Goal: Task Accomplishment & Management: Complete application form

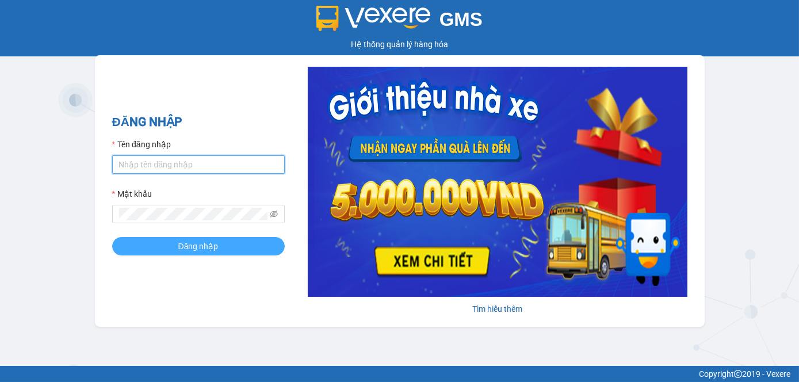
type input "tram.dalatoi"
click at [156, 239] on button "Đăng nhập" at bounding box center [198, 246] width 173 height 18
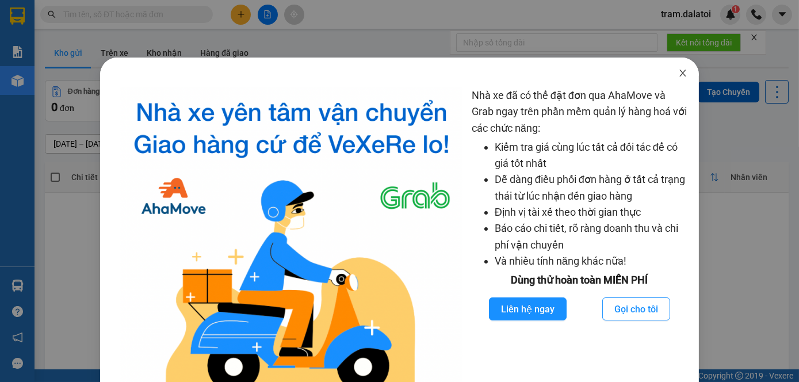
click at [678, 77] on icon "close" at bounding box center [682, 72] width 9 height 9
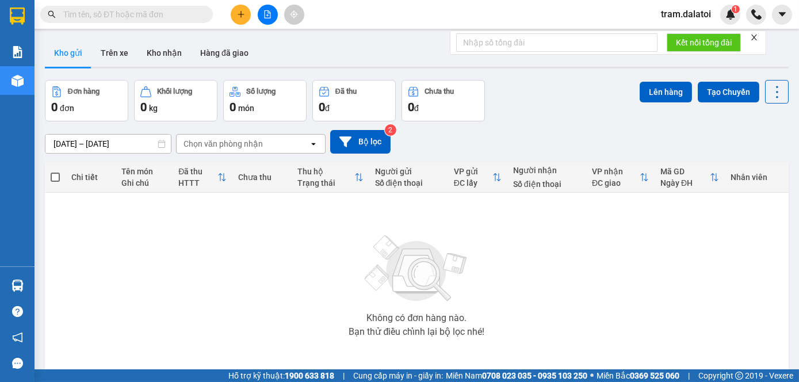
click at [237, 15] on icon "plus" at bounding box center [241, 14] width 8 height 8
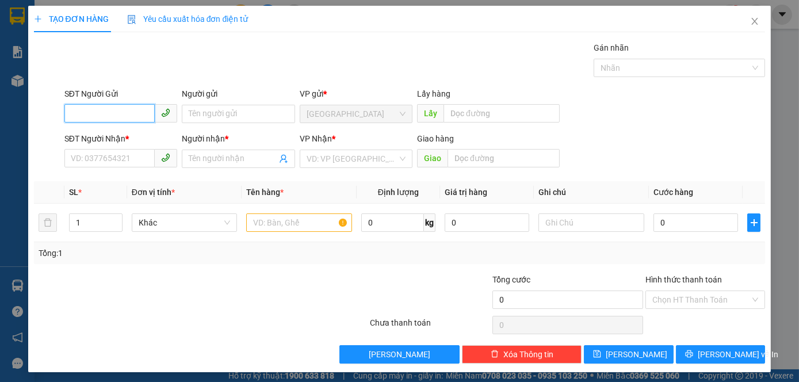
click at [106, 111] on input "SĐT Người Gửi" at bounding box center [109, 113] width 90 height 18
type input "0812451993"
click at [224, 115] on input "Người gửi" at bounding box center [238, 114] width 113 height 18
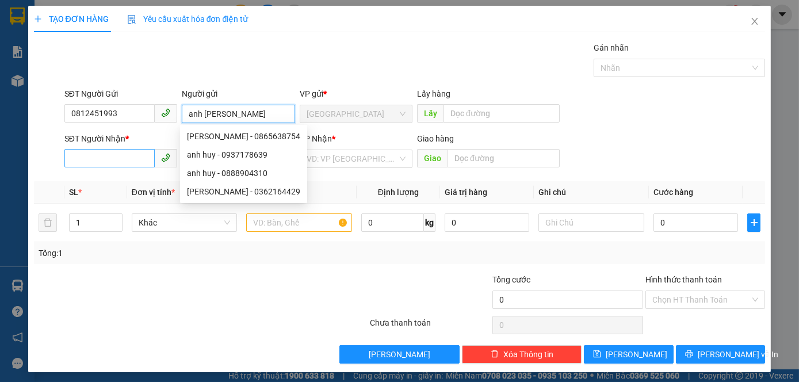
type input "anh [PERSON_NAME]"
click at [79, 162] on input "SĐT Người Nhận *" at bounding box center [109, 158] width 90 height 18
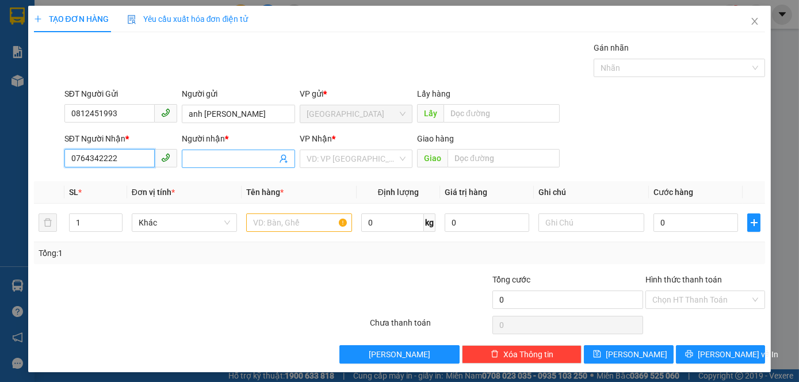
type input "0764342222"
click at [249, 154] on input "Người nhận *" at bounding box center [232, 158] width 87 height 13
type input "anh An"
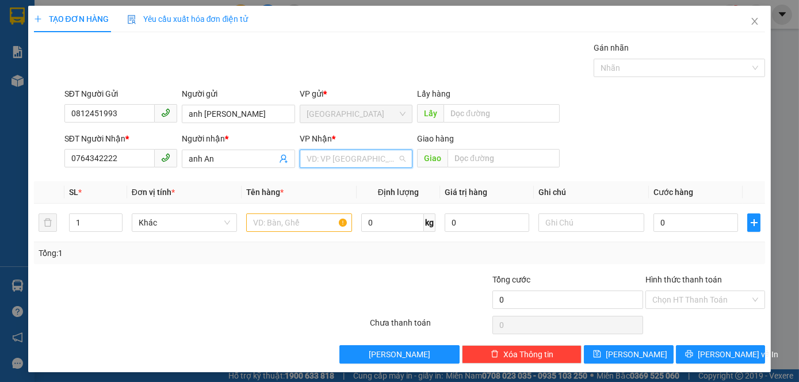
click at [334, 152] on input "search" at bounding box center [352, 158] width 91 height 17
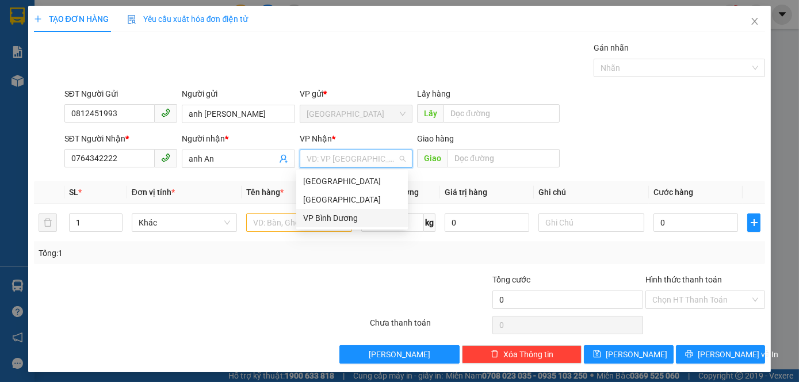
click at [330, 224] on div "VP Bình Dương" at bounding box center [352, 218] width 112 height 18
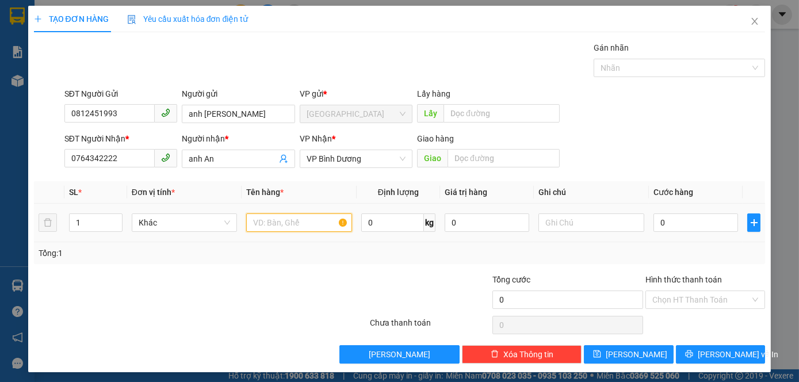
click at [303, 224] on input "text" at bounding box center [299, 222] width 106 height 18
type input "1 đth 11 pro"
click at [670, 211] on div "0" at bounding box center [696, 222] width 85 height 23
click at [673, 220] on input "0" at bounding box center [696, 222] width 85 height 18
type input "1"
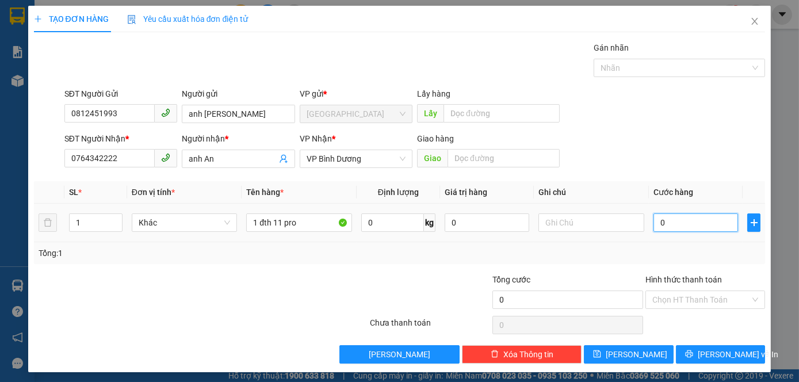
type input "1"
type input "10"
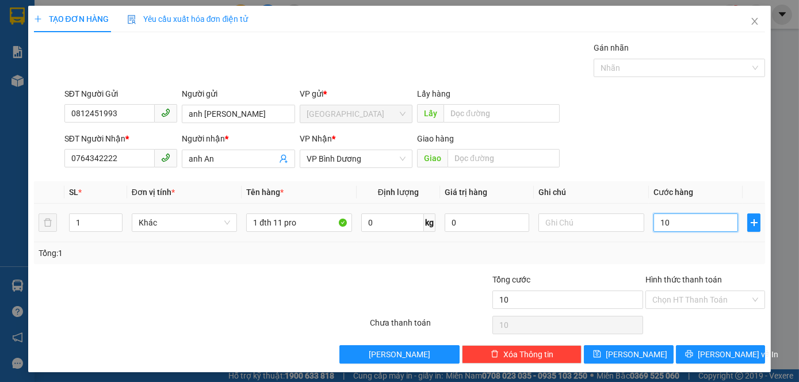
type input "100"
type input "1.000"
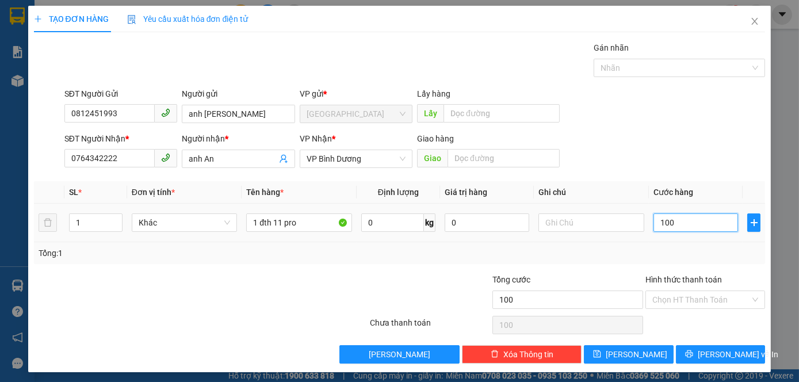
type input "1.000"
type input "10.000"
type input "100.000"
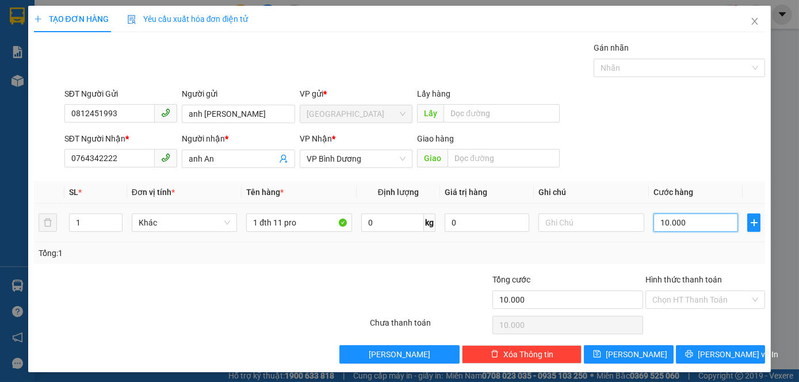
type input "100.000"
click at [604, 218] on input "text" at bounding box center [592, 222] width 106 height 18
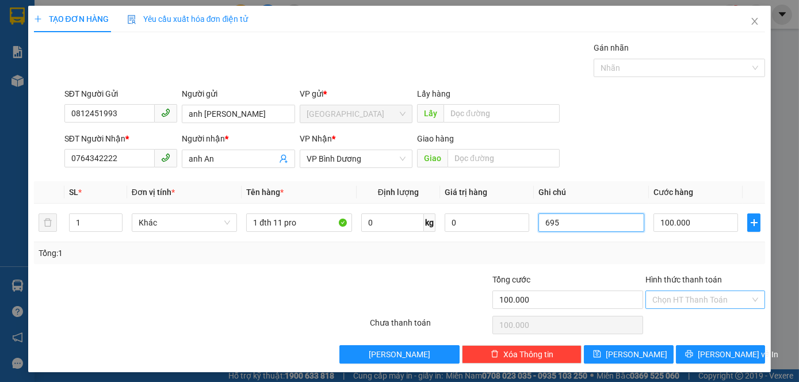
type input "695"
click at [671, 306] on input "Hình thức thanh toán" at bounding box center [701, 299] width 98 height 17
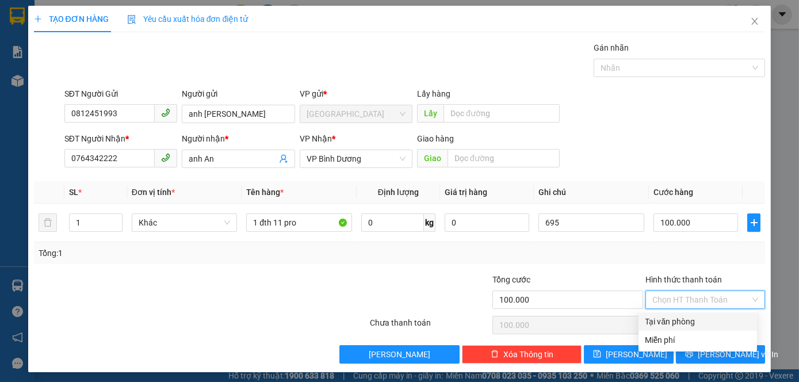
click at [665, 316] on div "Tại văn phòng" at bounding box center [698, 321] width 105 height 13
type input "0"
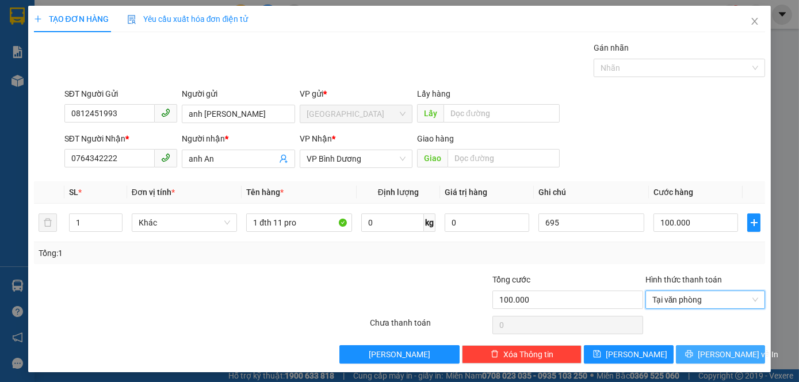
click at [684, 349] on button "[PERSON_NAME] và In" at bounding box center [720, 354] width 89 height 18
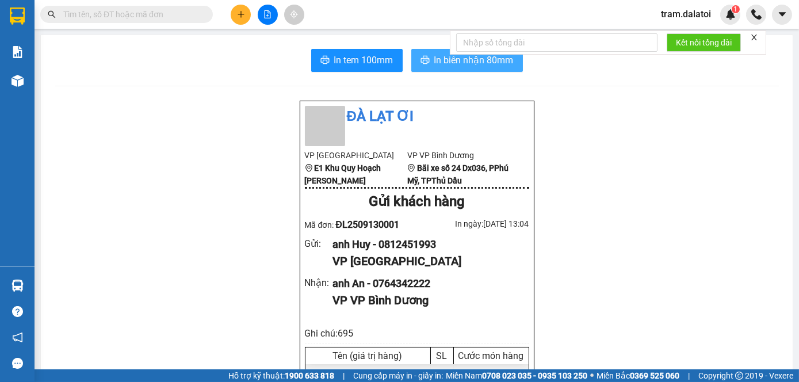
click at [435, 64] on span "In biên nhận 80mm" at bounding box center [473, 60] width 79 height 14
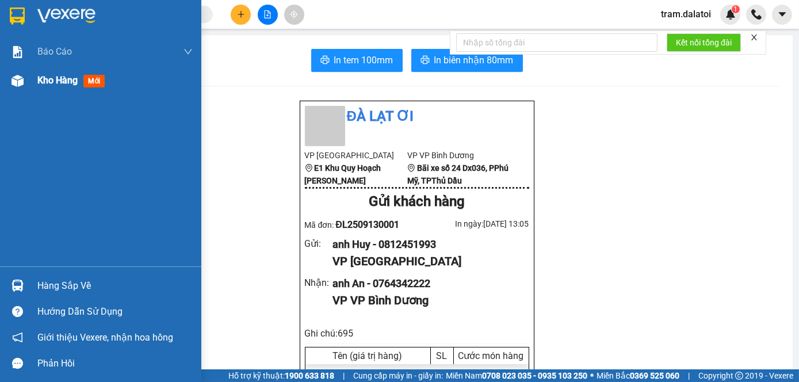
click at [51, 78] on span "Kho hàng" at bounding box center [57, 80] width 40 height 11
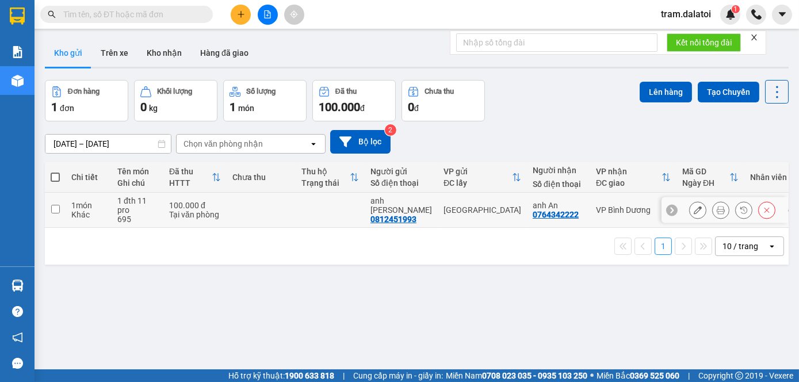
click at [694, 209] on icon at bounding box center [698, 210] width 8 height 8
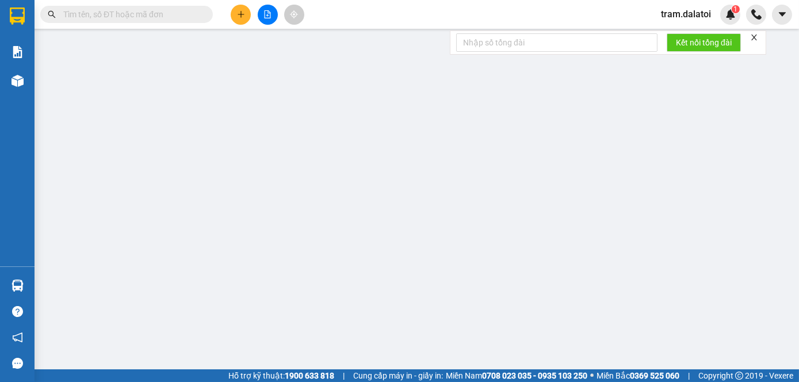
type input "0812451993"
type input "anh [PERSON_NAME]"
type input "0764342222"
type input "anh An"
type input "100.000"
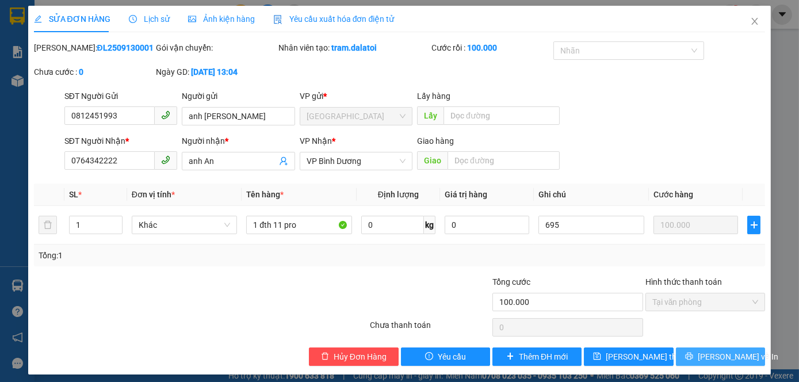
click at [714, 361] on span "[PERSON_NAME] và In" at bounding box center [738, 356] width 81 height 13
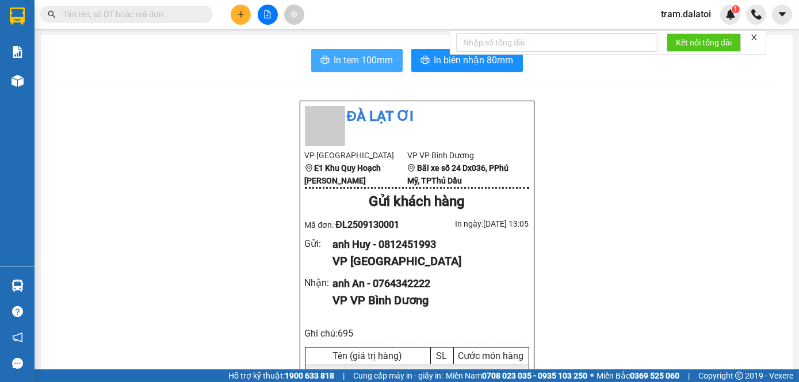
click at [362, 53] on span "In tem 100mm" at bounding box center [363, 60] width 59 height 14
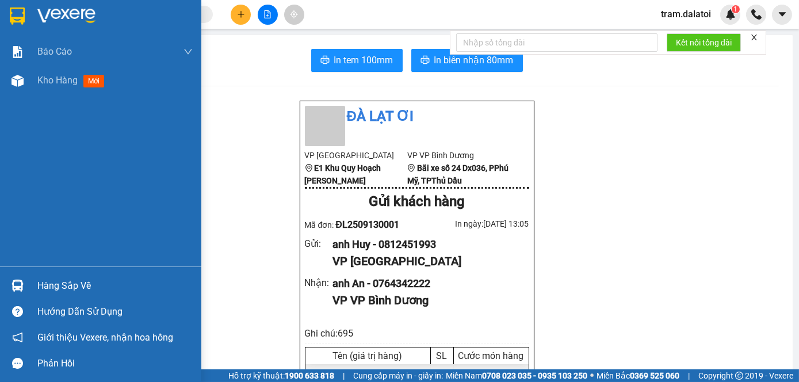
drag, startPoint x: 21, startPoint y: 80, endPoint x: 139, endPoint y: 111, distance: 121.4
click at [21, 80] on img at bounding box center [18, 81] width 12 height 12
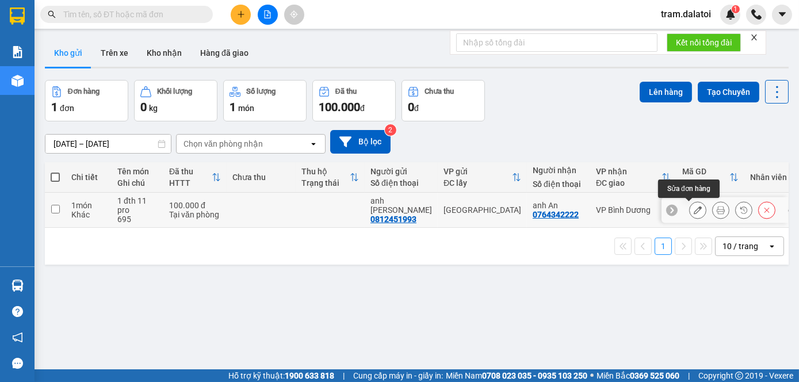
click at [694, 210] on icon at bounding box center [698, 210] width 8 height 8
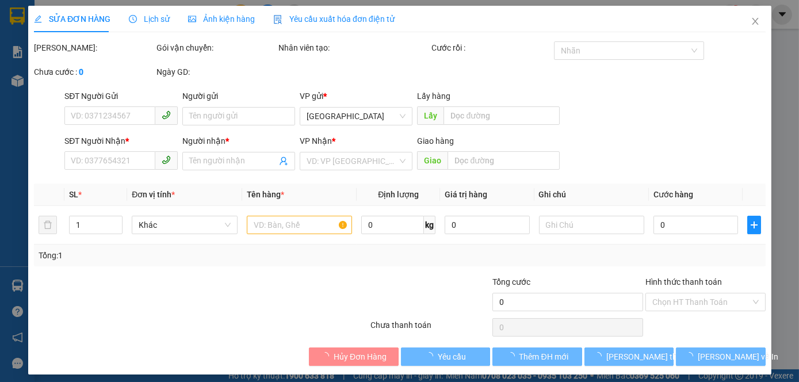
type input "0812451993"
type input "anh [PERSON_NAME]"
type input "0764342222"
type input "anh An"
type input "100.000"
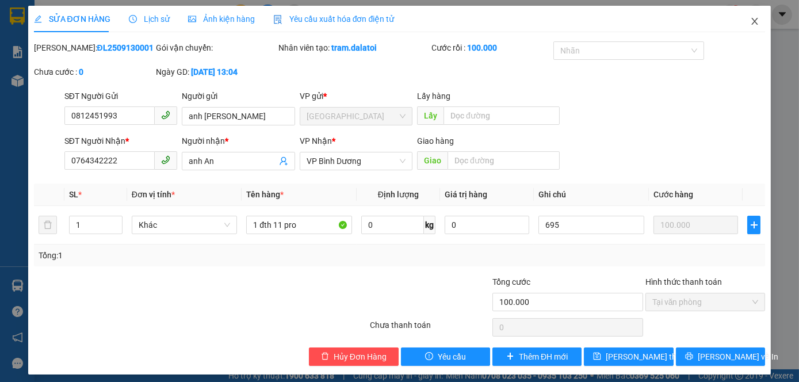
click at [740, 27] on span "Close" at bounding box center [755, 22] width 32 height 32
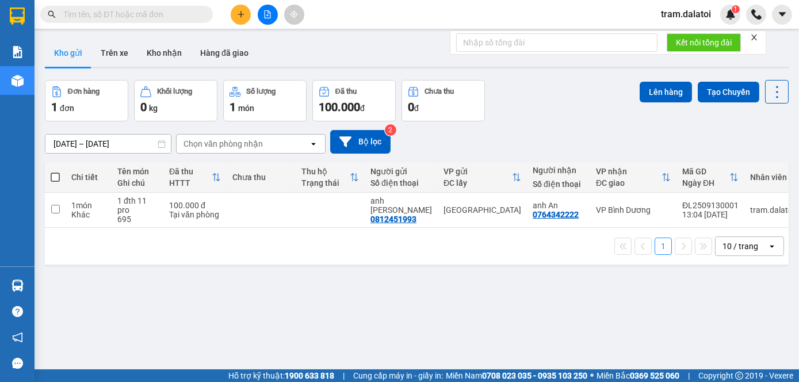
click at [55, 175] on span at bounding box center [55, 177] width 9 height 9
click at [55, 171] on input "checkbox" at bounding box center [55, 171] width 0 height 0
checkbox input "true"
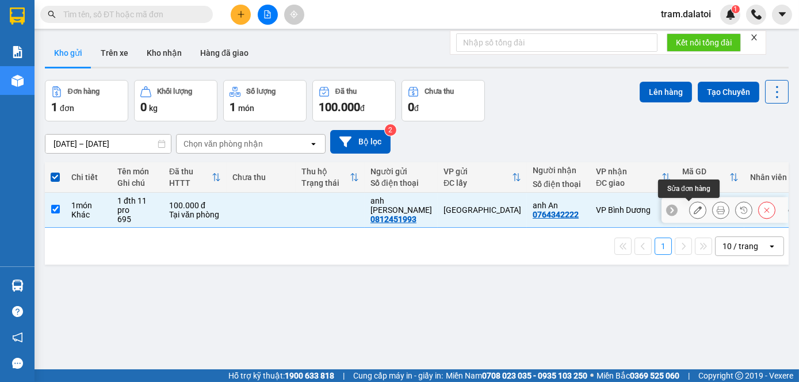
click at [690, 209] on button at bounding box center [698, 210] width 16 height 20
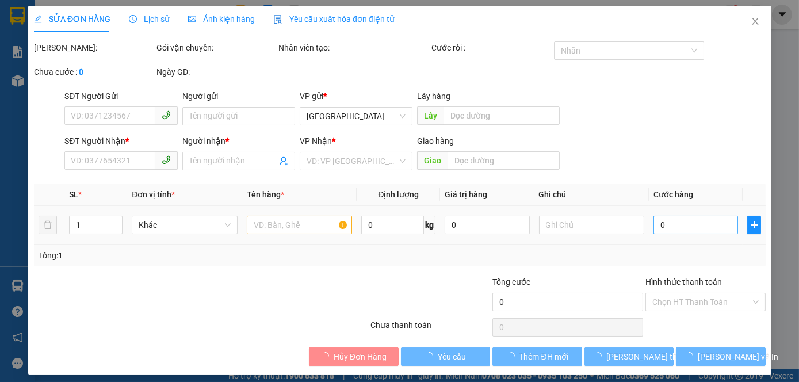
type input "0812451993"
type input "anh [PERSON_NAME]"
type input "0764342222"
type input "anh An"
type input "100.000"
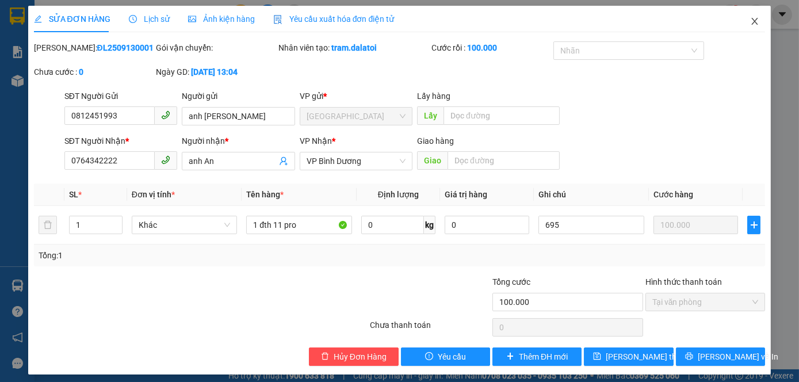
click at [751, 22] on span "Close" at bounding box center [755, 22] width 32 height 32
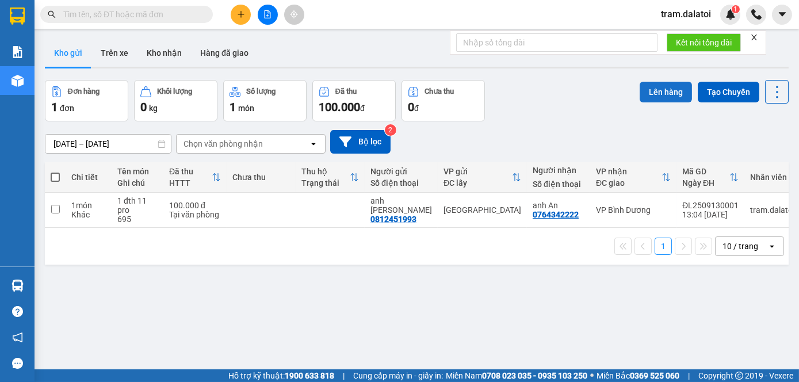
click at [648, 90] on button "Lên hàng" at bounding box center [666, 92] width 52 height 21
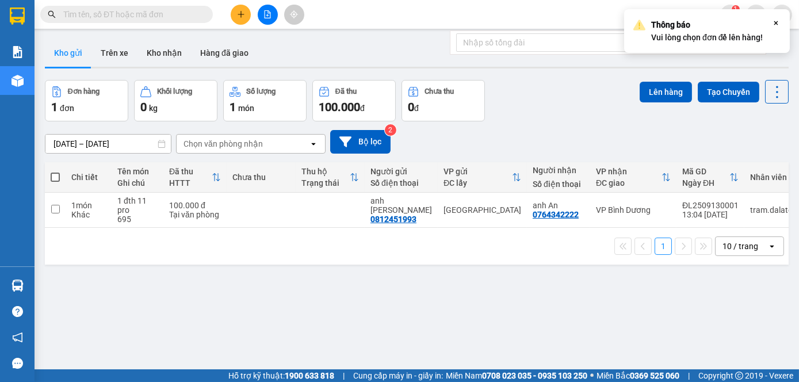
click at [55, 178] on span at bounding box center [55, 177] width 9 height 9
click at [55, 171] on input "checkbox" at bounding box center [55, 171] width 0 height 0
checkbox input "true"
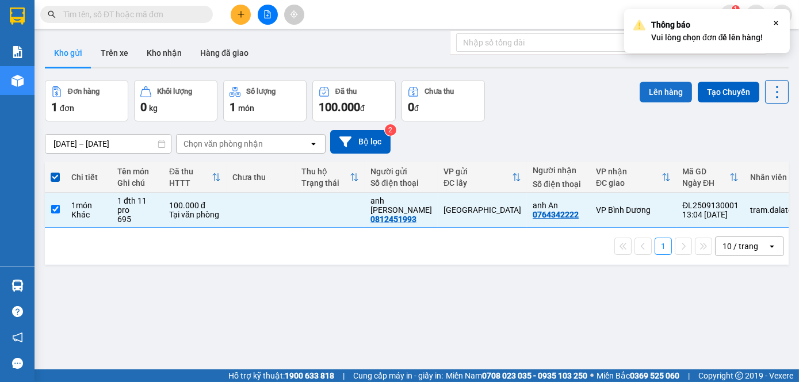
click at [666, 83] on button "Lên hàng" at bounding box center [666, 92] width 52 height 21
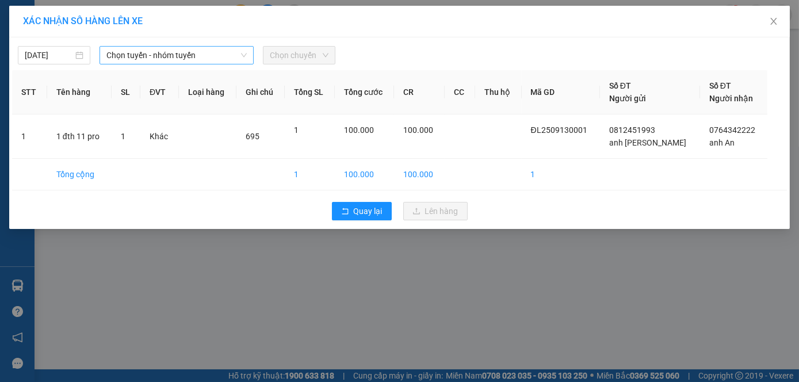
click at [194, 62] on span "Chọn tuyến - nhóm tuyến" at bounding box center [176, 55] width 140 height 17
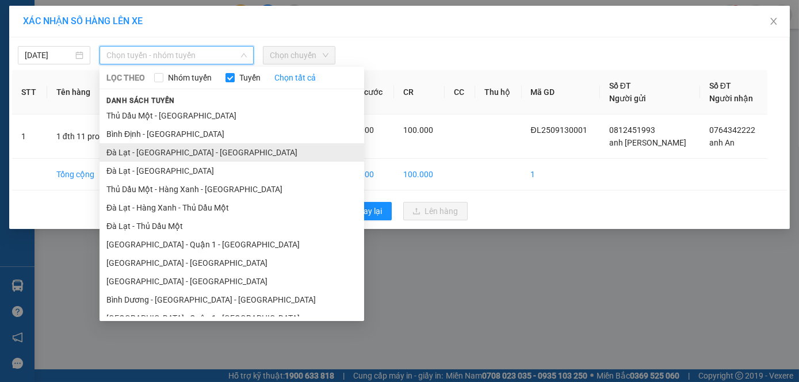
click at [190, 152] on li "Đà Lạt - [GEOGRAPHIC_DATA] - [GEOGRAPHIC_DATA]" at bounding box center [232, 152] width 265 height 18
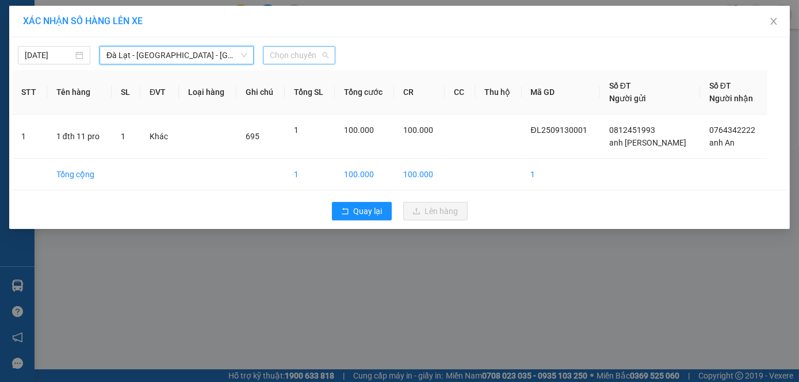
click at [315, 55] on span "Chọn chuyến" at bounding box center [299, 55] width 59 height 17
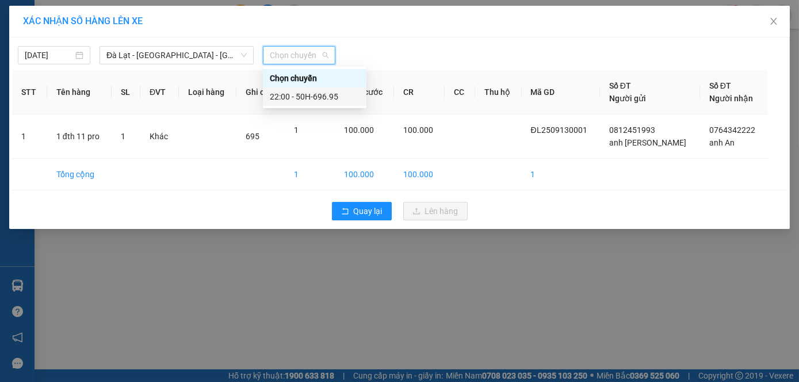
click at [315, 100] on div "22:00 - 50H-696.95" at bounding box center [315, 96] width 90 height 13
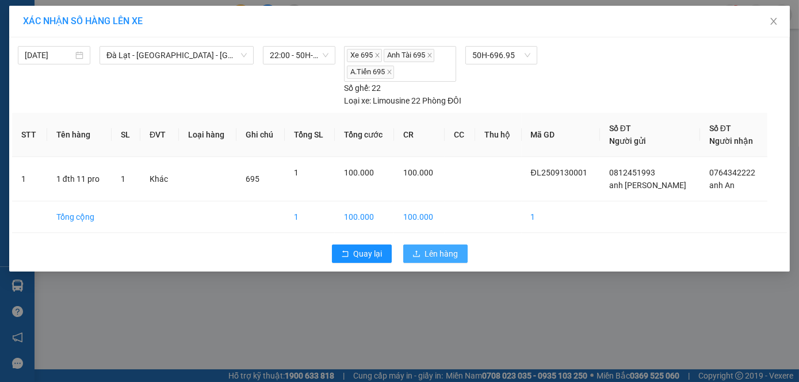
click at [446, 249] on span "Lên hàng" at bounding box center [441, 253] width 33 height 13
